Goal: Information Seeking & Learning: Learn about a topic

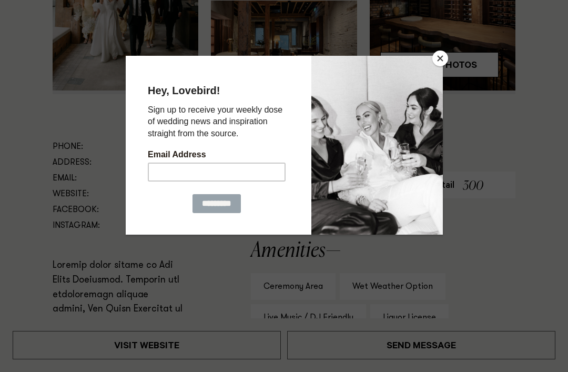
scroll to position [441, 0]
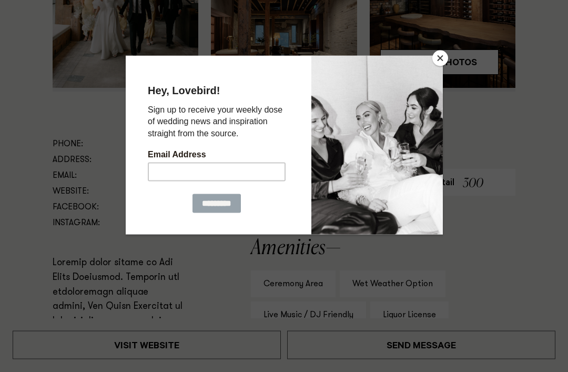
click at [440, 64] on button "Close" at bounding box center [441, 59] width 16 height 16
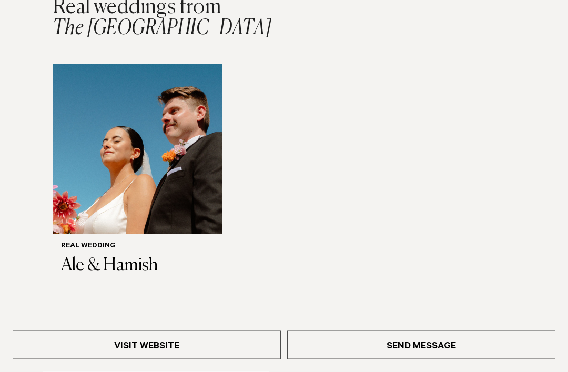
scroll to position [1500, 0]
click at [150, 272] on h3 "Ale & Hamish" at bounding box center [137, 266] width 153 height 22
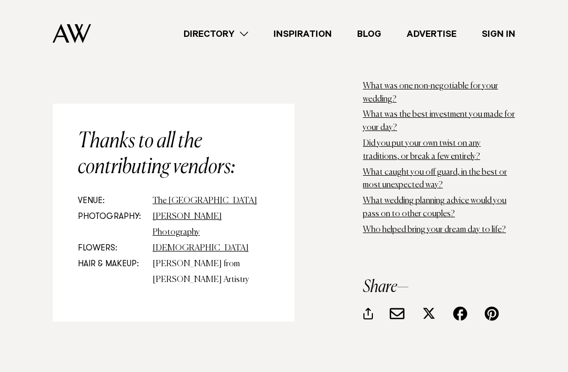
scroll to position [7786, 0]
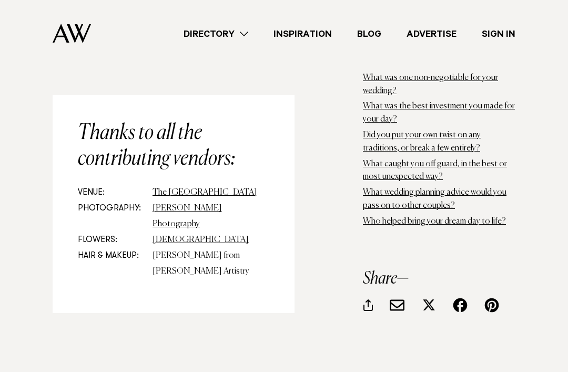
click at [166, 236] on link "[DEMOGRAPHIC_DATA]" at bounding box center [201, 240] width 96 height 8
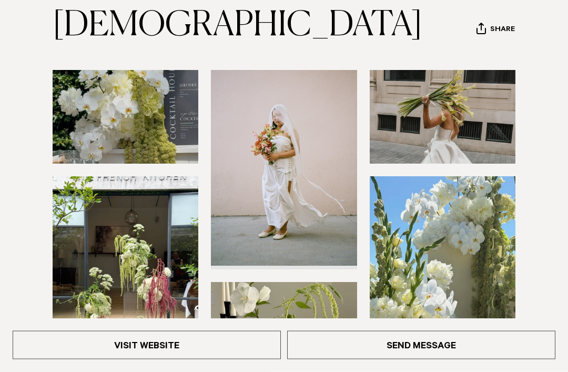
scroll to position [121, 0]
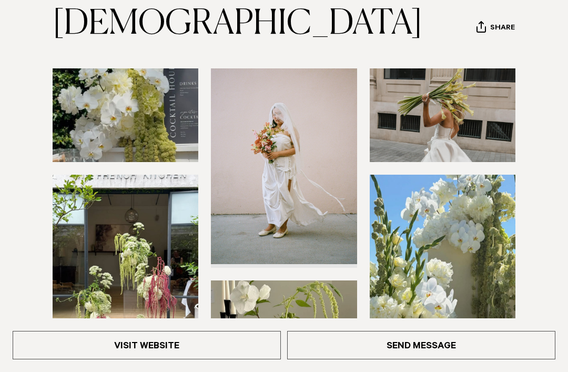
click at [414, 114] on img at bounding box center [443, 115] width 146 height 94
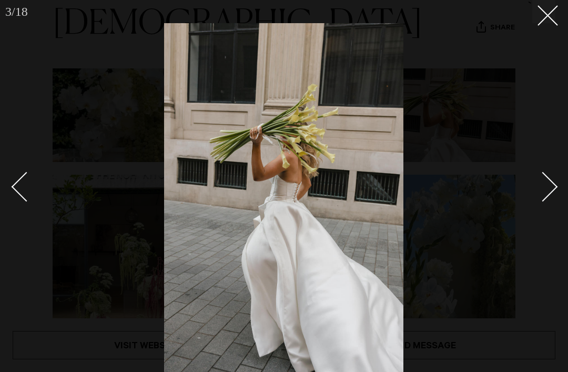
click at [541, 22] on button at bounding box center [544, 11] width 23 height 23
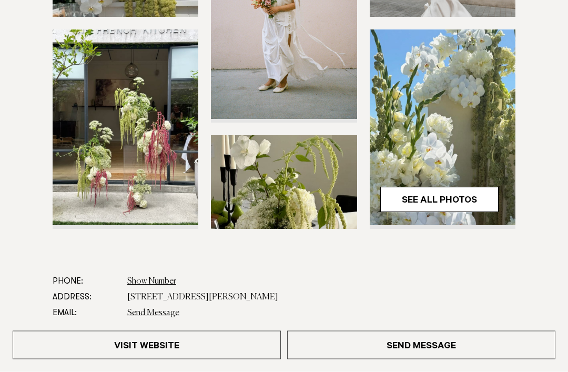
scroll to position [266, 0]
click at [430, 203] on link "See All Photos" at bounding box center [439, 199] width 118 height 25
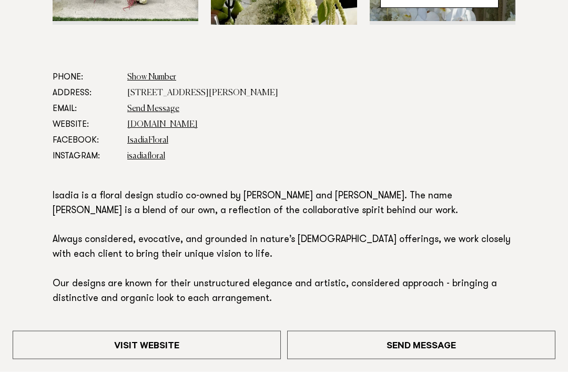
scroll to position [470, 0]
click at [160, 122] on link "[DOMAIN_NAME]" at bounding box center [162, 124] width 71 height 8
